Goal: Communication & Community: Ask a question

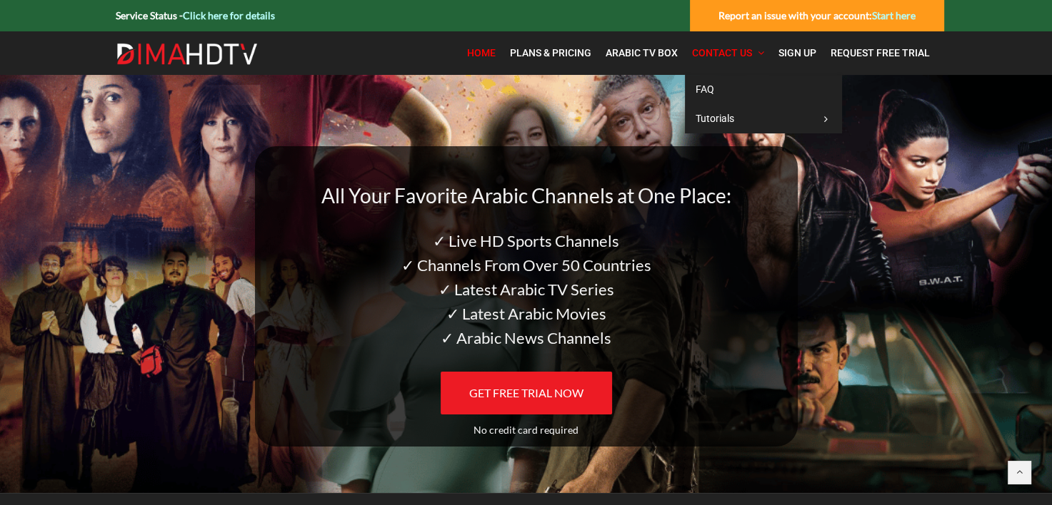
click at [728, 54] on span "Contact Us" at bounding box center [722, 52] width 60 height 11
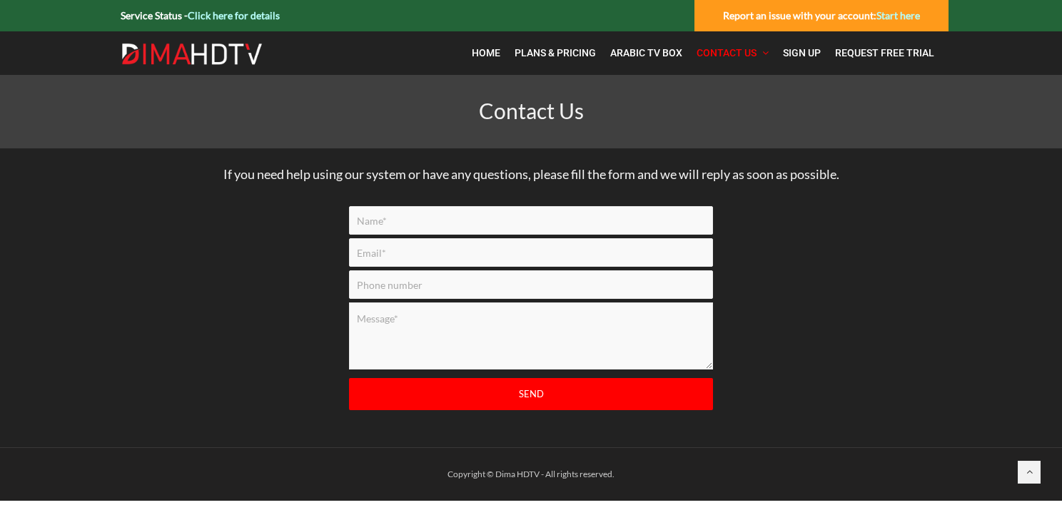
click at [398, 220] on input "Contact form" at bounding box center [531, 220] width 364 height 29
type input "[PERSON_NAME]"
type input "[EMAIL_ADDRESS][DOMAIN_NAME]"
type input "8076229850"
click at [429, 320] on textarea "Contact form" at bounding box center [531, 336] width 364 height 67
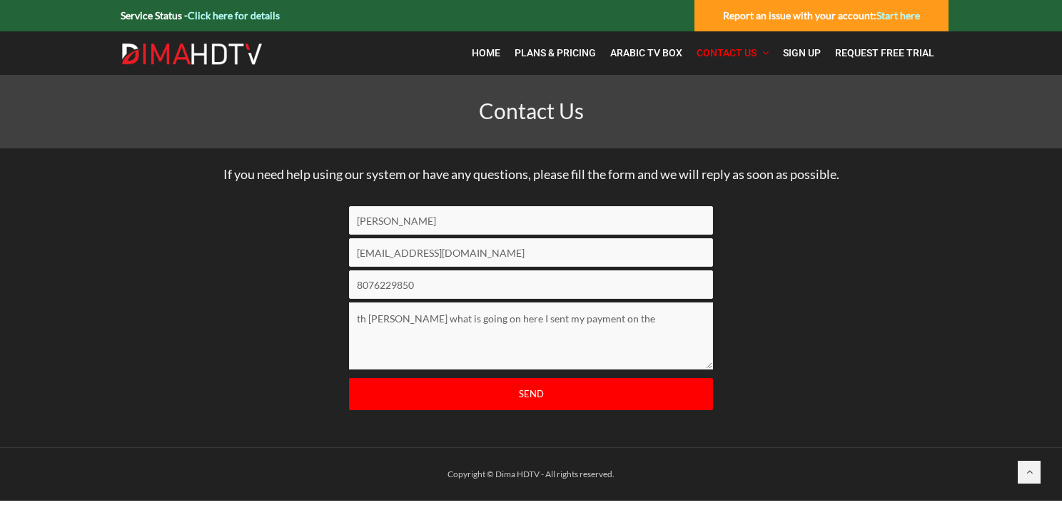
click at [365, 319] on textarea "th [PERSON_NAME] what is going on here I sent my payment on the" at bounding box center [531, 336] width 364 height 67
click at [594, 319] on textarea "[PERSON_NAME] what is going on here I sent my payment on the" at bounding box center [531, 336] width 364 height 67
click at [600, 318] on textarea "[PERSON_NAME] what is going on here I sent my payment on the" at bounding box center [531, 336] width 364 height 67
type textarea "[PERSON_NAME] what is going on here I sent my payment on the 18th You have not …"
click at [525, 388] on input "Send" at bounding box center [531, 394] width 364 height 32
